Goal: Transaction & Acquisition: Purchase product/service

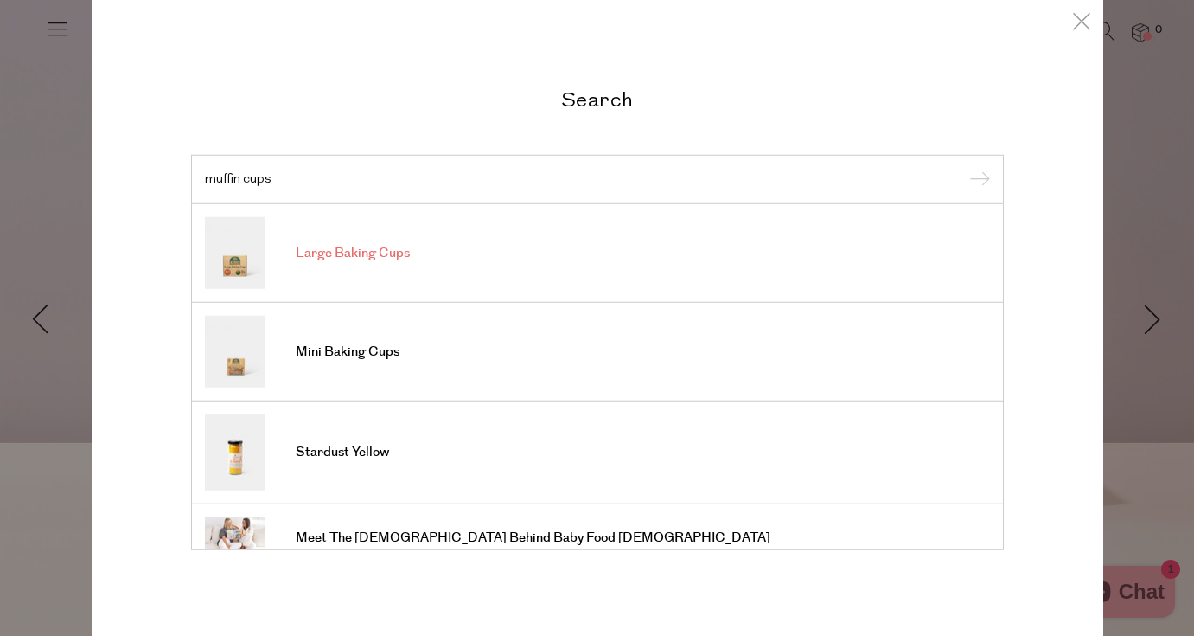
type input "muffin cups"
click at [350, 247] on span "Large Baking Cups" at bounding box center [353, 253] width 114 height 17
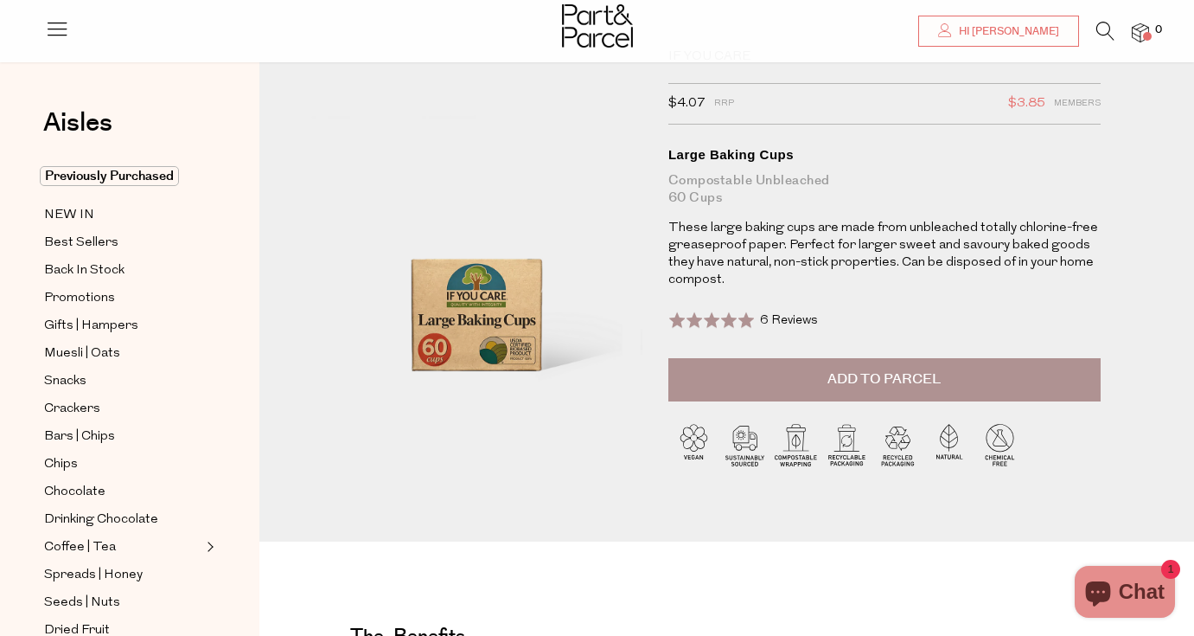
scroll to position [67, 0]
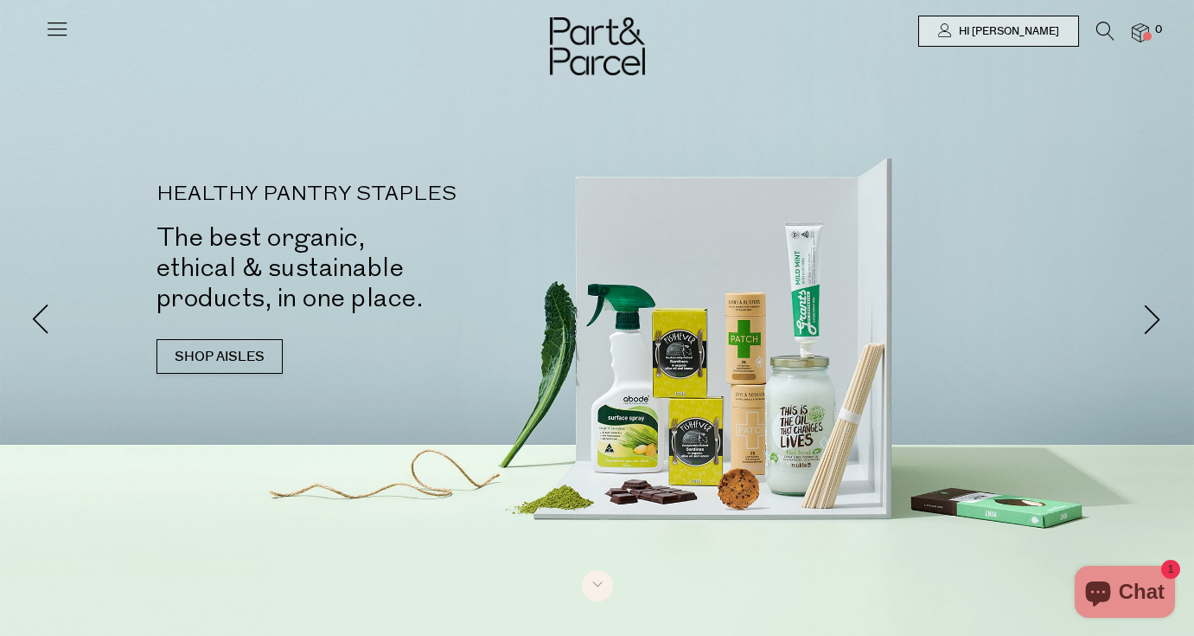
click at [1103, 30] on icon at bounding box center [1106, 31] width 18 height 19
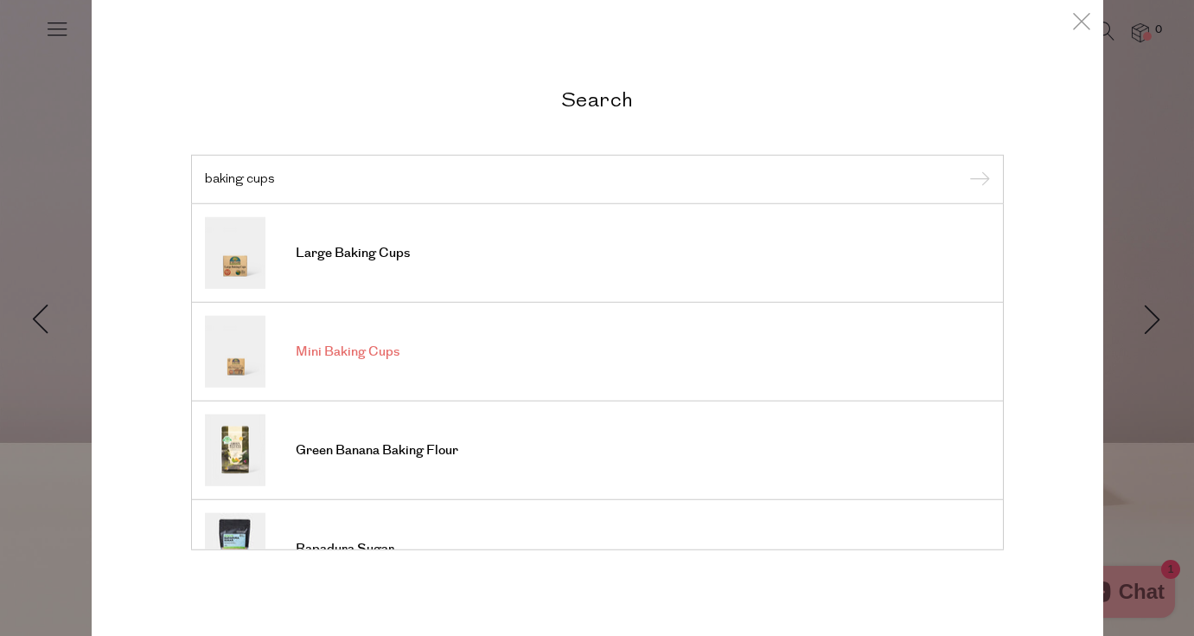
type input "baking cups"
click at [370, 353] on span "Mini Baking Cups" at bounding box center [348, 351] width 104 height 17
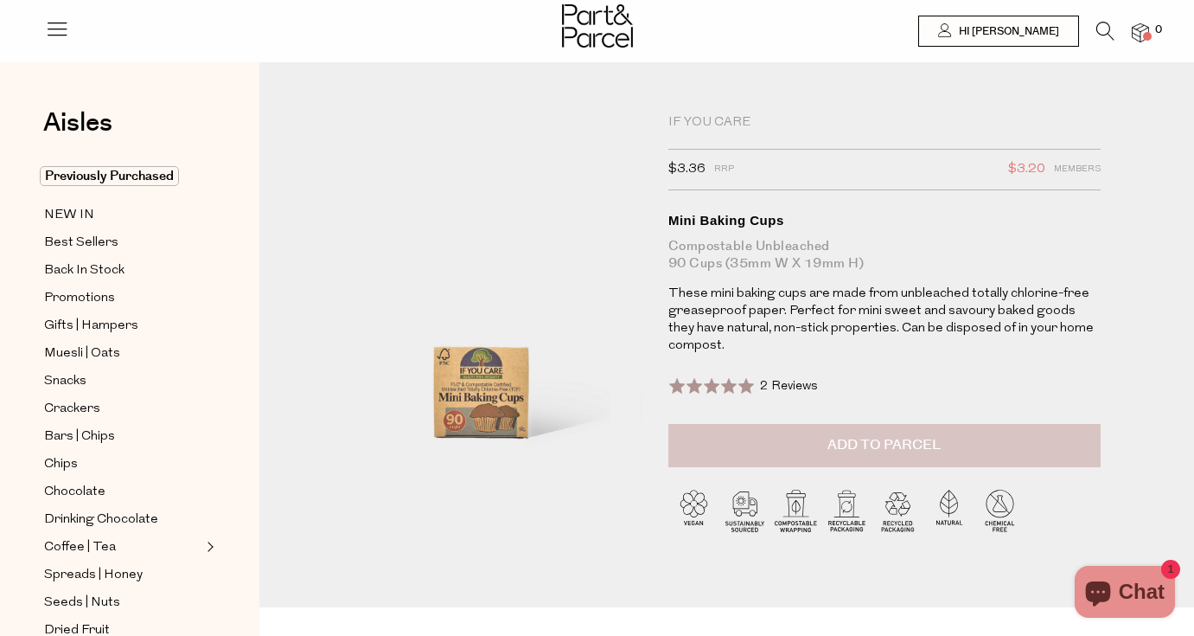
click at [804, 458] on button "Add to Parcel" at bounding box center [885, 445] width 432 height 43
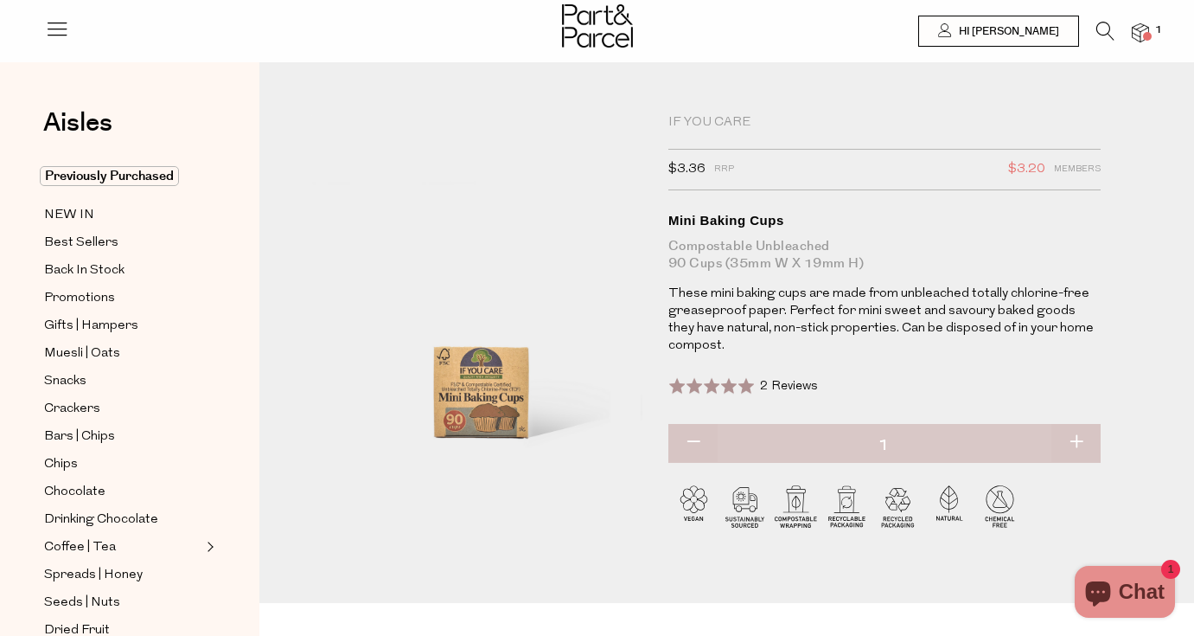
click at [1103, 28] on icon at bounding box center [1106, 31] width 18 height 19
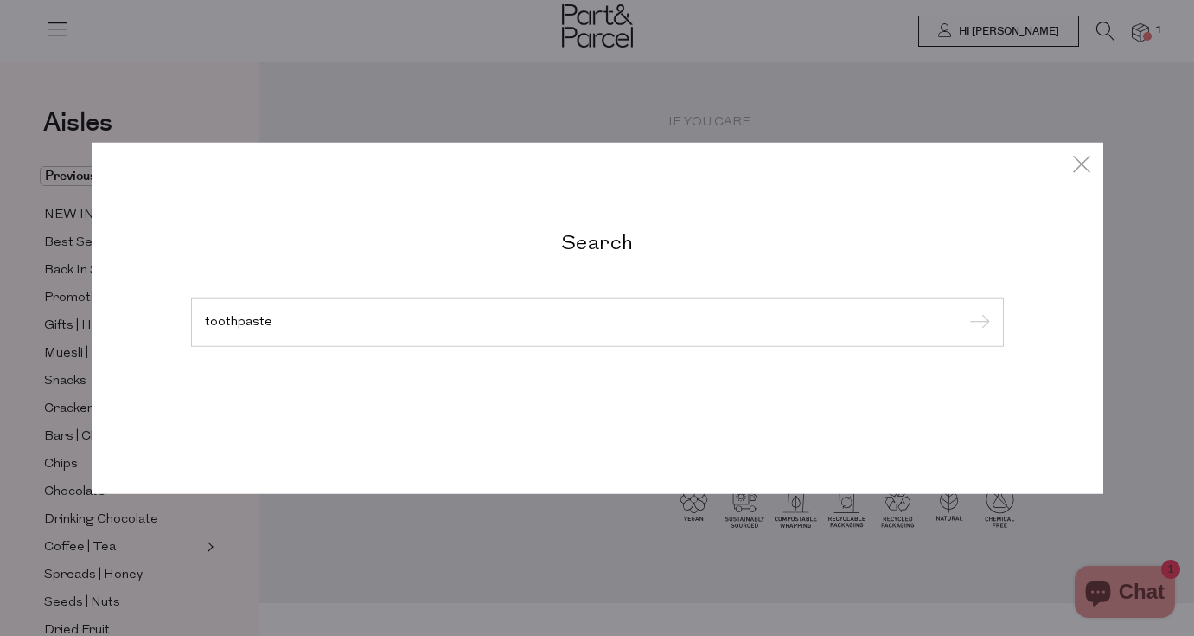
type input "toothpaste"
click at [976, 323] on input "submit" at bounding box center [977, 323] width 26 height 26
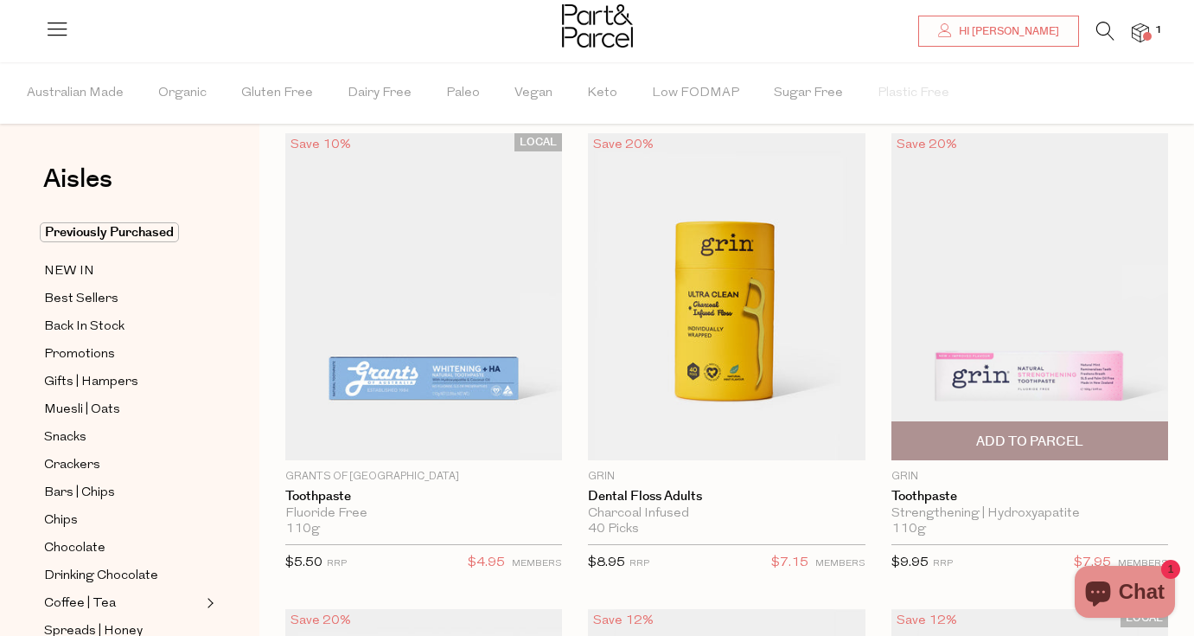
scroll to position [63, 0]
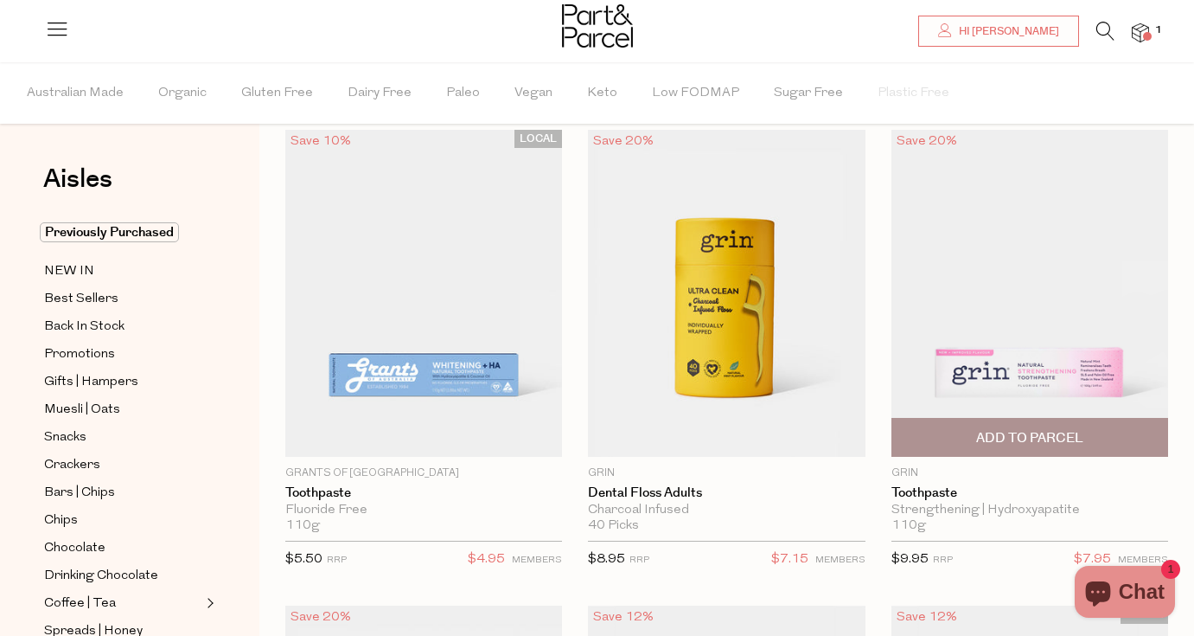
click at [1016, 441] on span "Add To Parcel" at bounding box center [1029, 438] width 107 height 18
